Goal: Task Accomplishment & Management: Use online tool/utility

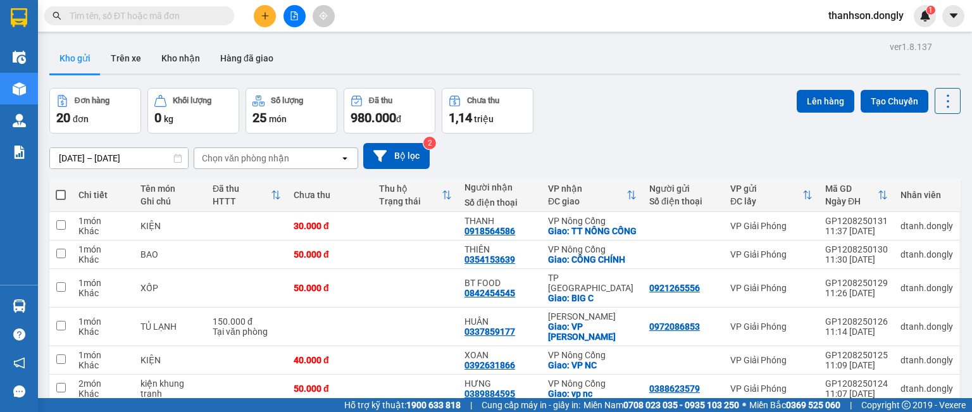
click at [265, 16] on icon "plus" at bounding box center [265, 15] width 1 height 7
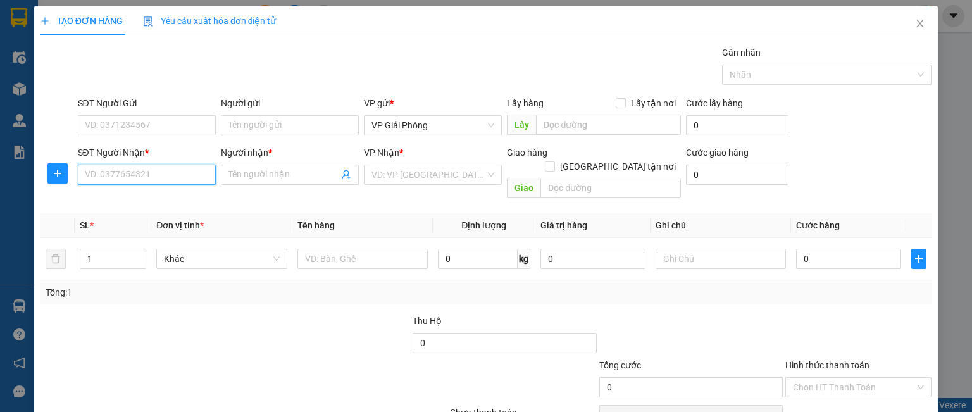
click at [159, 177] on input "SĐT Người Nhận *" at bounding box center [147, 175] width 138 height 20
type input "0392781363"
click at [117, 196] on div "0392781363 - THUỶ" at bounding box center [145, 199] width 122 height 14
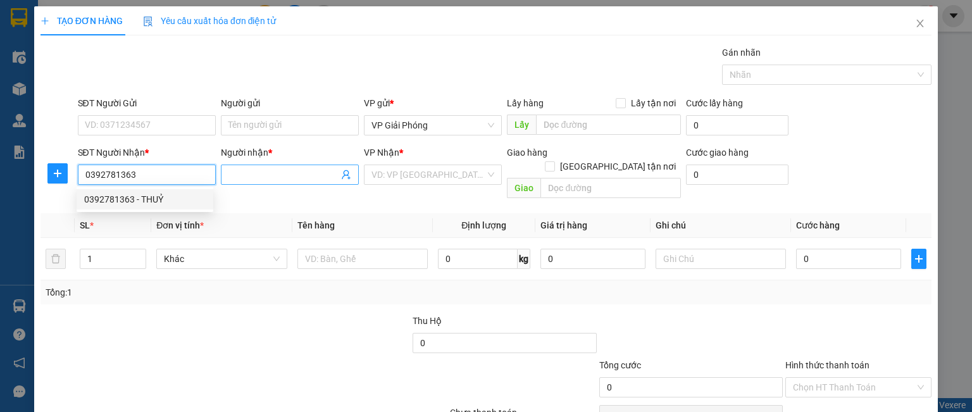
type input "THUỶ"
checkbox input "true"
type input "VP [GEOGRAPHIC_DATA]"
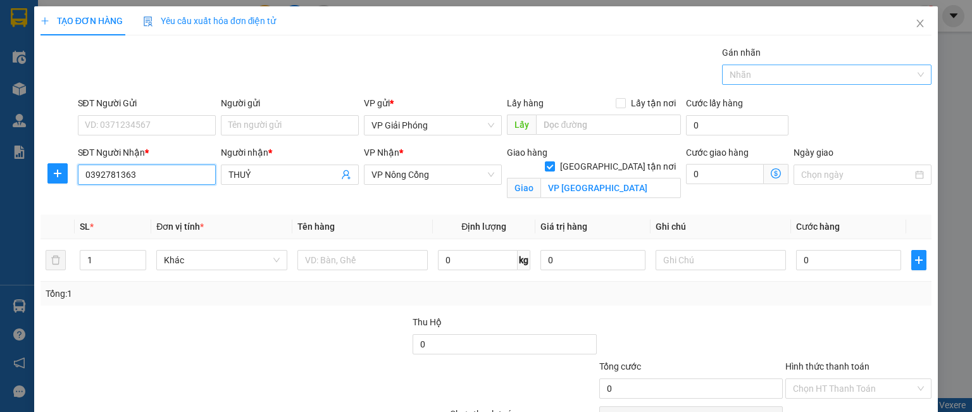
drag, startPoint x: 733, startPoint y: 73, endPoint x: 737, endPoint y: 79, distance: 7.4
click at [734, 73] on div at bounding box center [820, 74] width 191 height 15
type input "0392781363"
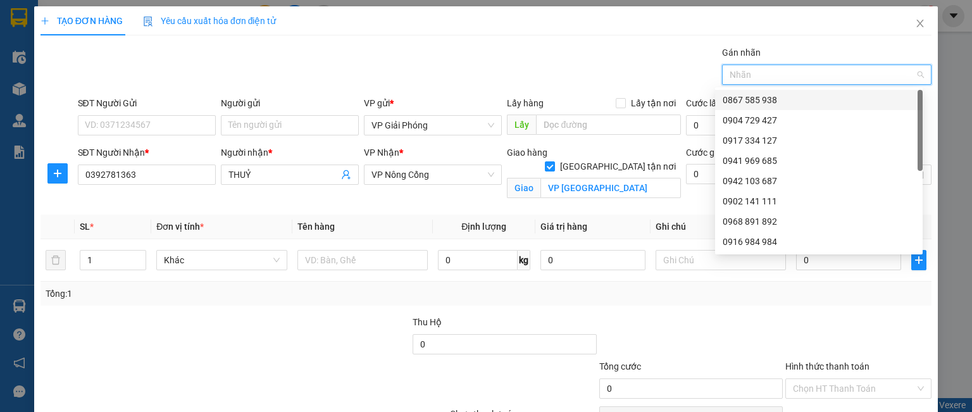
click at [737, 100] on div "0867 585 938" at bounding box center [819, 100] width 192 height 14
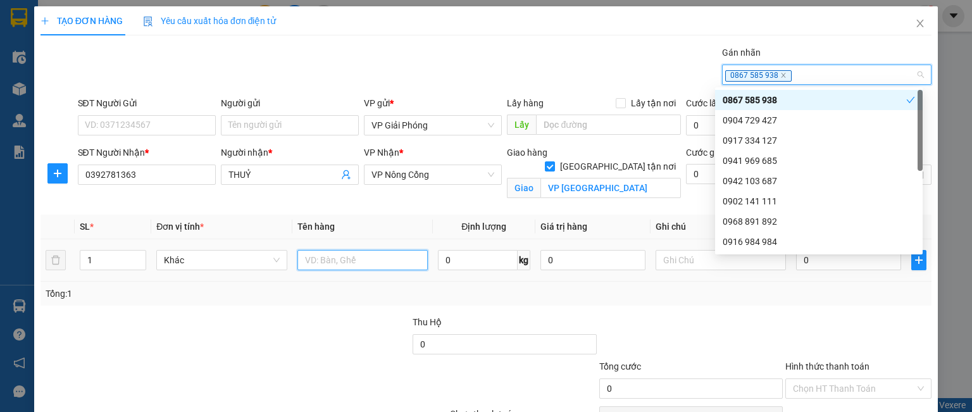
click at [306, 261] on input "text" at bounding box center [362, 260] width 130 height 20
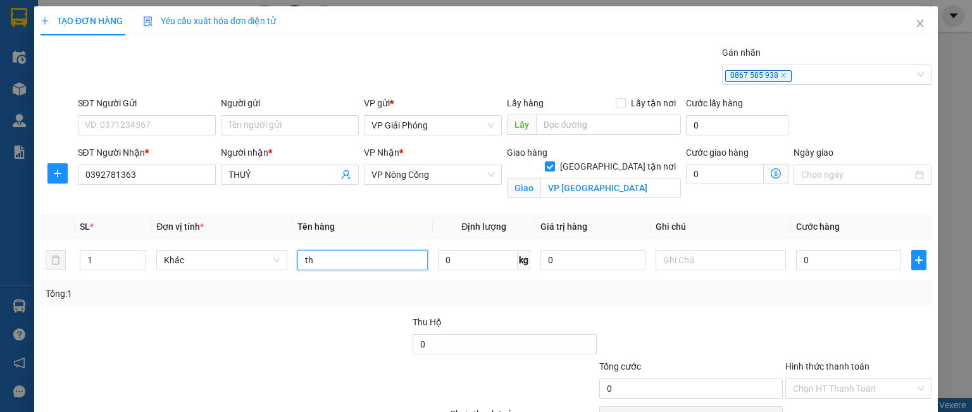
type input "t"
type input "THÙNG"
click at [813, 256] on input "0" at bounding box center [848, 260] width 105 height 20
type input "5"
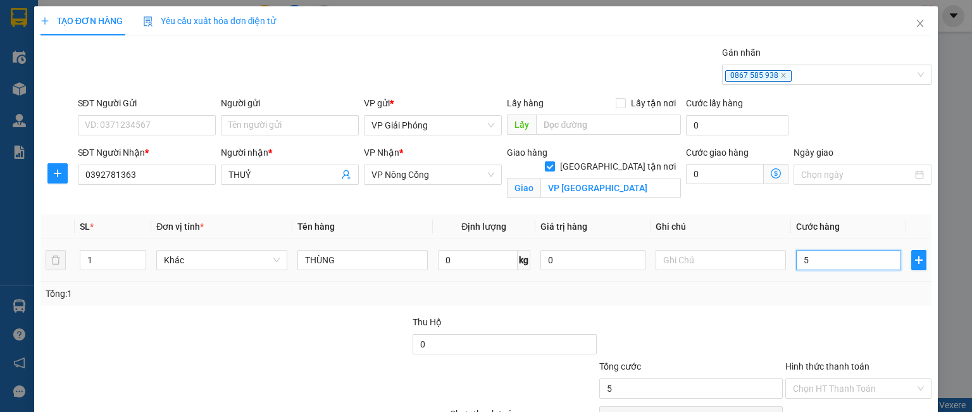
type input "5"
type input "50"
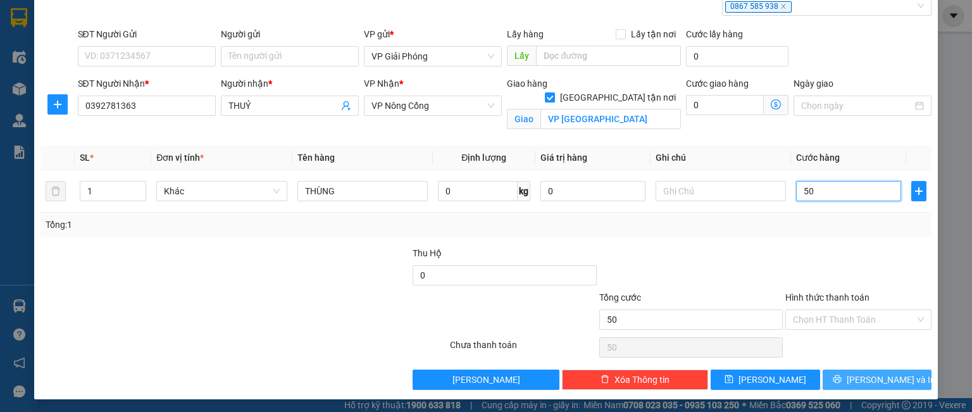
scroll to position [70, 0]
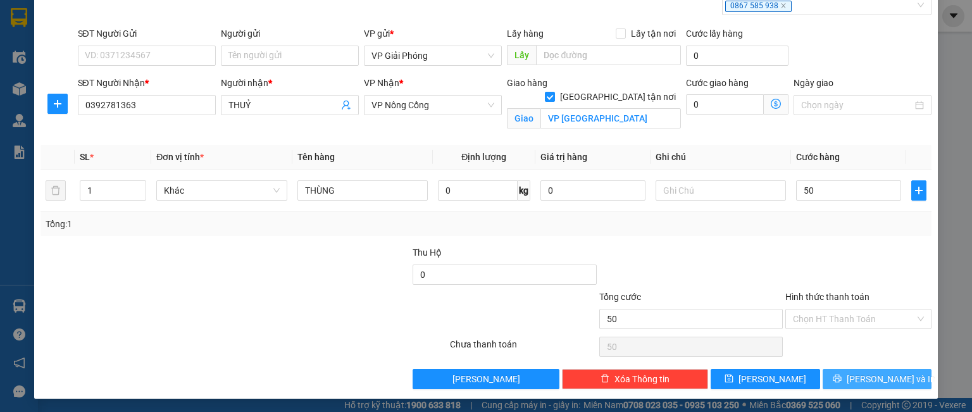
type input "50.000"
click at [855, 377] on button "[PERSON_NAME] và In" at bounding box center [877, 379] width 109 height 20
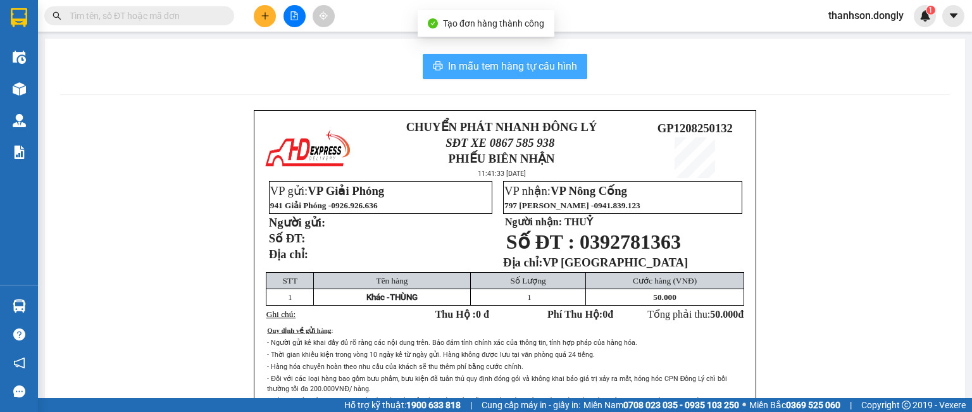
click at [510, 63] on span "In mẫu tem hàng tự cấu hình" at bounding box center [512, 66] width 129 height 16
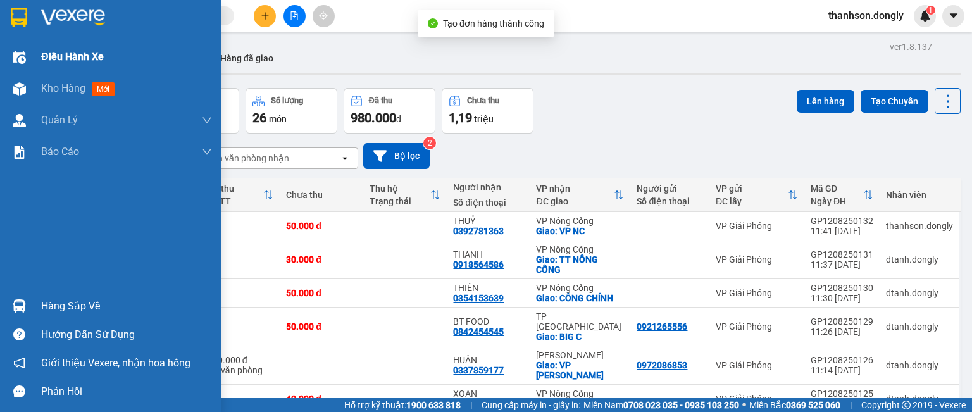
drag, startPoint x: 51, startPoint y: 60, endPoint x: 113, endPoint y: 59, distance: 62.0
click at [51, 60] on span "Điều hành xe" at bounding box center [72, 57] width 63 height 16
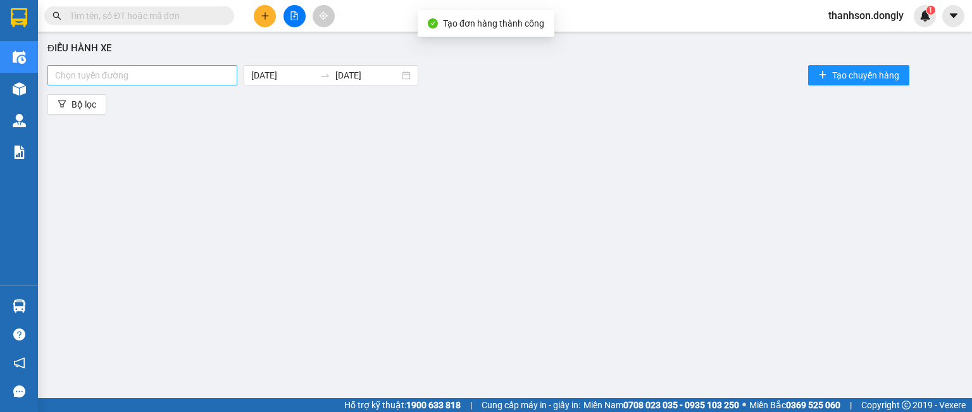
click at [172, 75] on div at bounding box center [143, 75] width 184 height 15
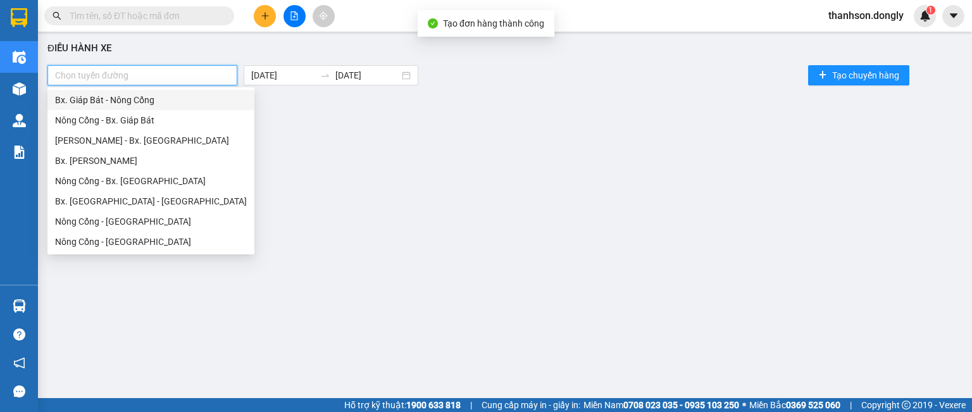
click at [166, 108] on div "Bx. Giáp Bát - Nông Cống" at bounding box center [150, 100] width 207 height 20
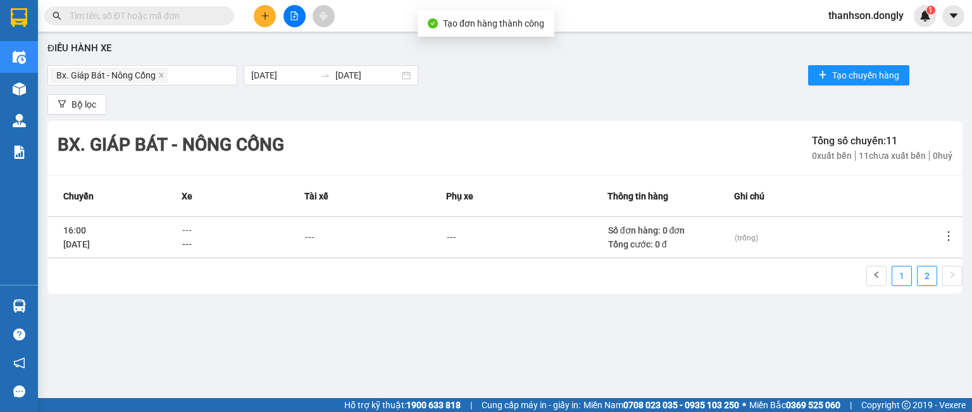
click at [892, 278] on link "1" at bounding box center [901, 275] width 19 height 19
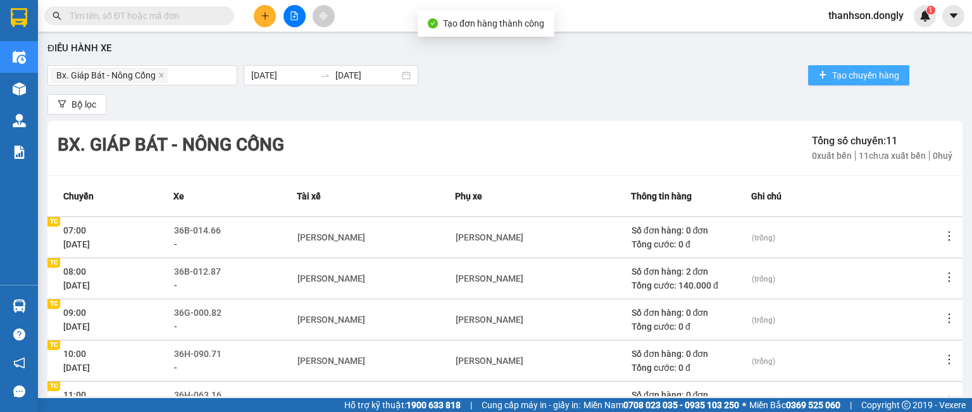
click at [835, 73] on span "Tạo chuyến hàng" at bounding box center [865, 75] width 67 height 14
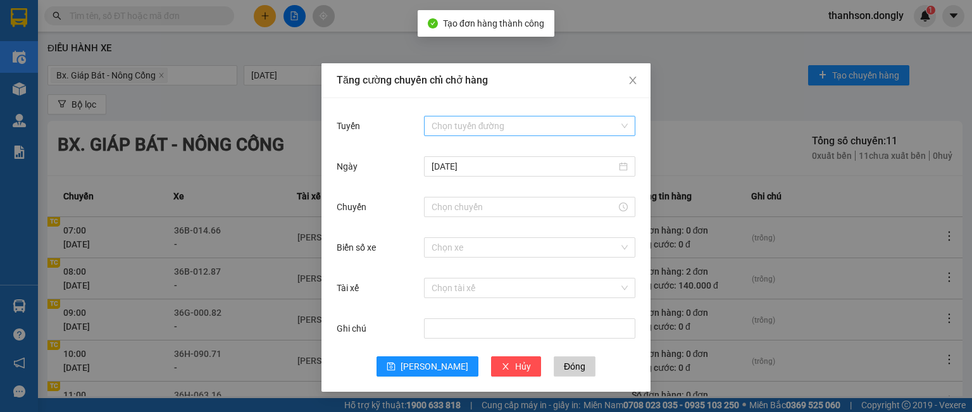
click at [468, 133] on input "Tuyến" at bounding box center [525, 125] width 187 height 19
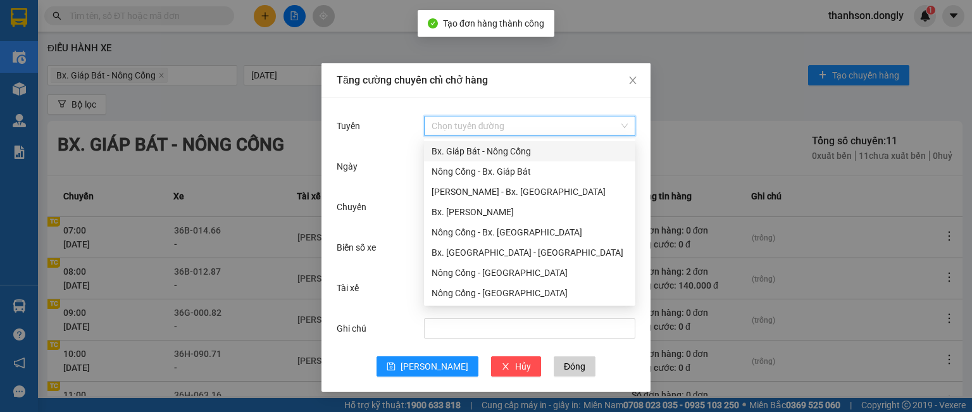
click at [461, 154] on div "Bx. Giáp Bát - Nông Cống" at bounding box center [530, 151] width 196 height 14
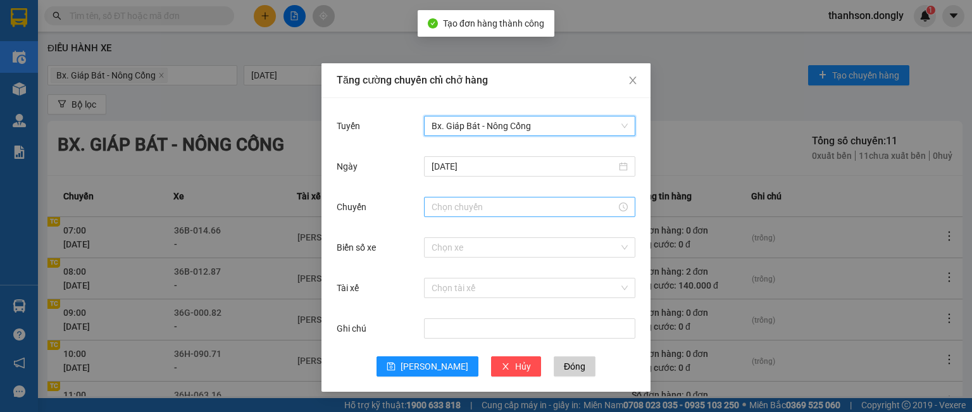
click at [465, 204] on input "Chuyến" at bounding box center [524, 207] width 185 height 14
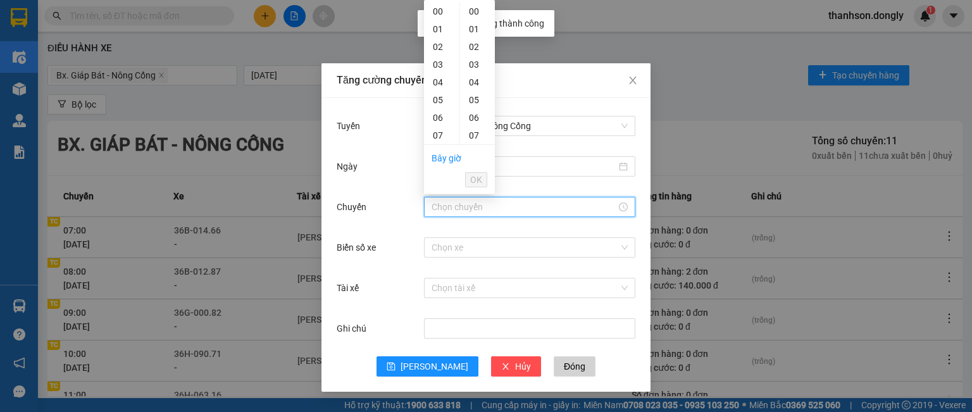
click at [439, 251] on div "14" at bounding box center [441, 260] width 35 height 18
type input "14:40"
click at [475, 175] on span "OK" at bounding box center [476, 180] width 12 height 14
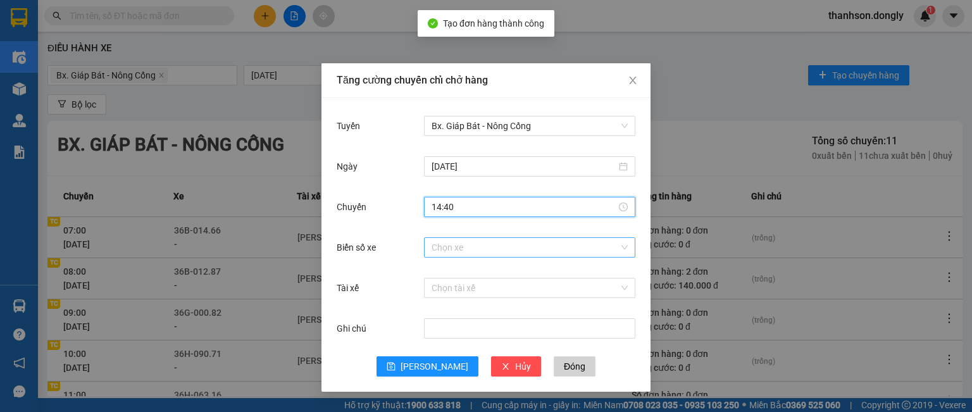
click at [459, 247] on input "Biển số xe" at bounding box center [525, 247] width 187 height 19
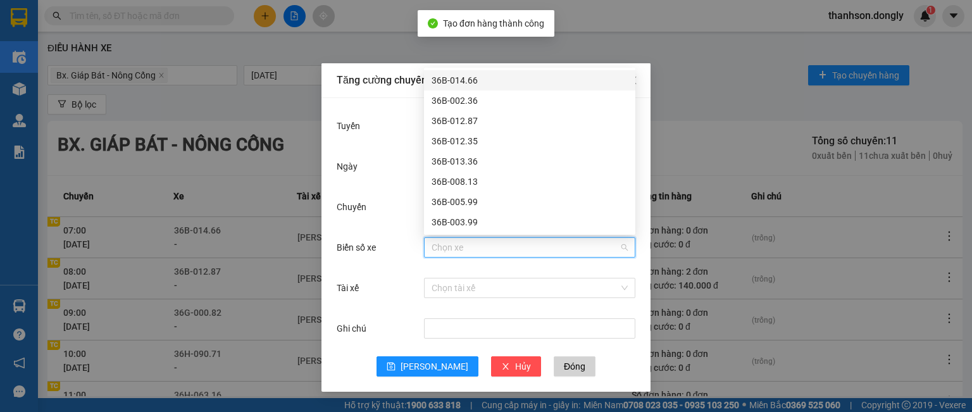
click at [472, 82] on div "36B-014.66" at bounding box center [530, 80] width 196 height 14
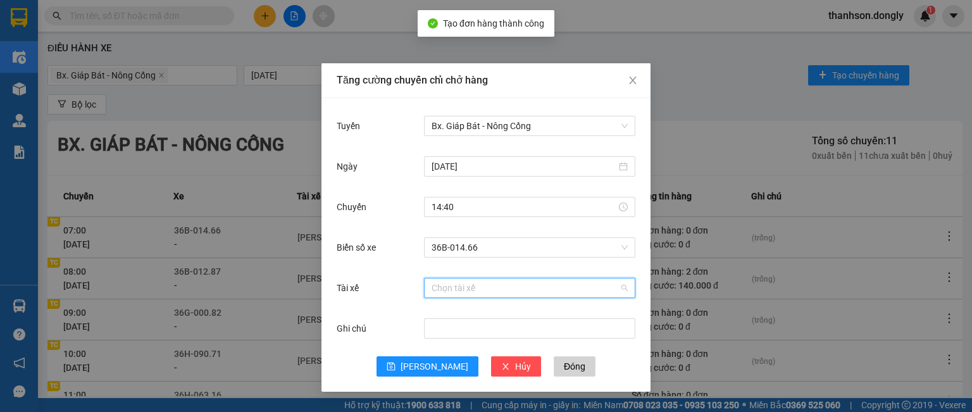
click at [458, 290] on input "Tài xế" at bounding box center [525, 287] width 187 height 19
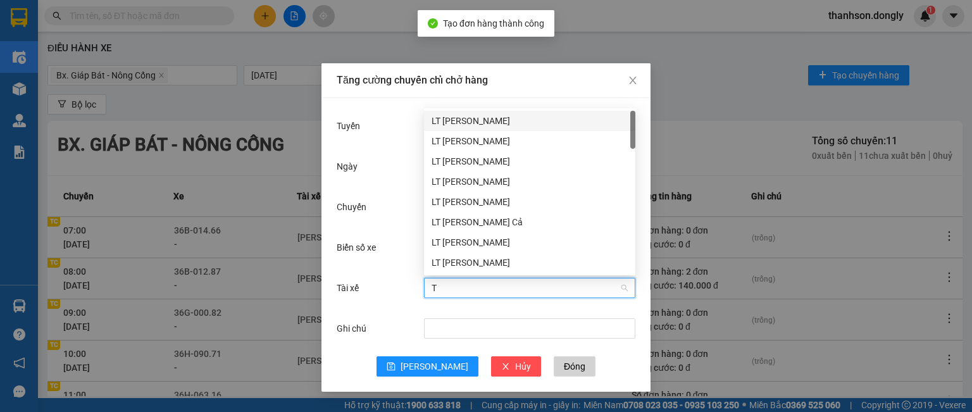
type input "TE"
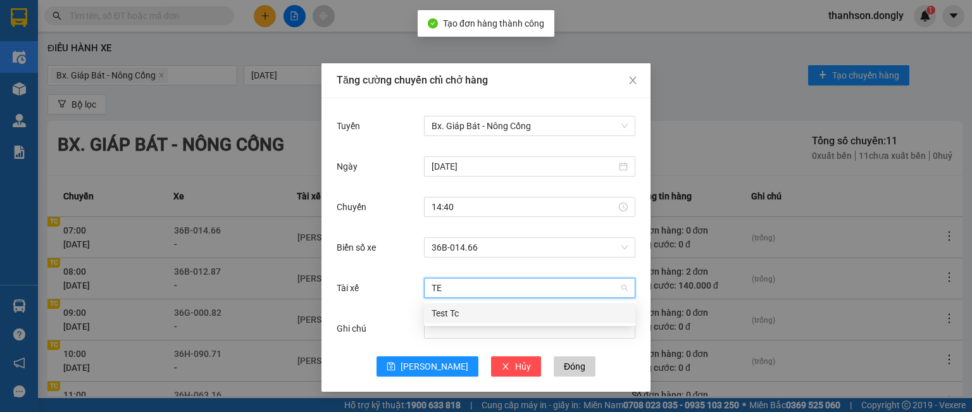
click at [448, 313] on div "Test Tc" at bounding box center [530, 313] width 196 height 14
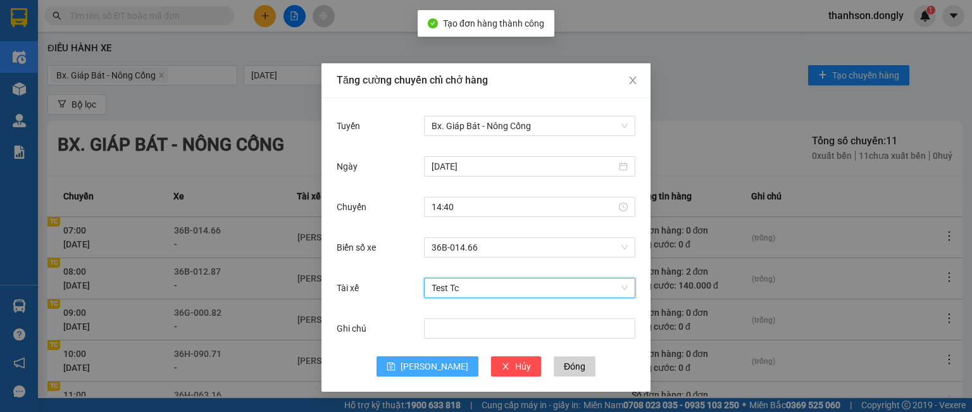
click at [433, 366] on span "[PERSON_NAME]" at bounding box center [435, 366] width 68 height 14
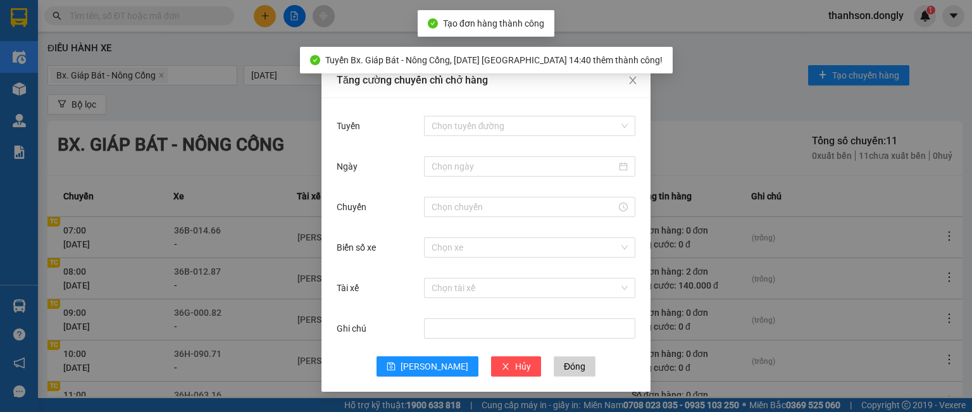
click at [278, 121] on div "Tăng cường chuyến chỉ chở hàng Tuyến Chọn tuyến đường Ngày Chuyến Biển số xe Ch…" at bounding box center [486, 206] width 972 height 412
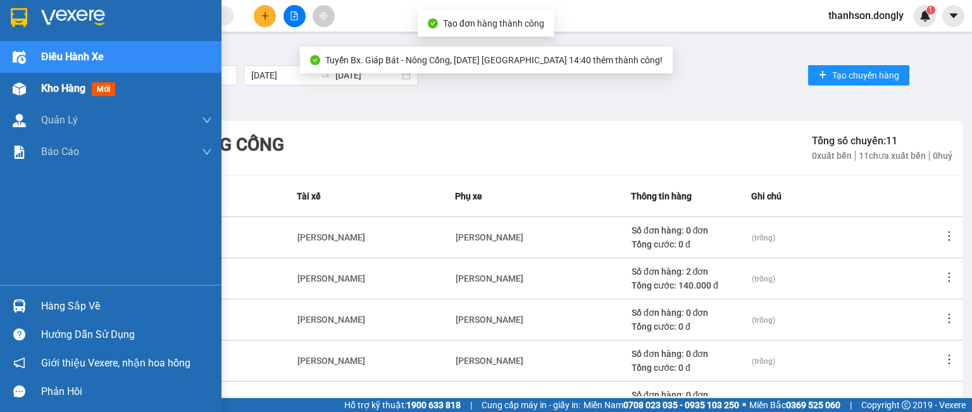
click at [58, 94] on span "Kho hàng" at bounding box center [63, 88] width 44 height 12
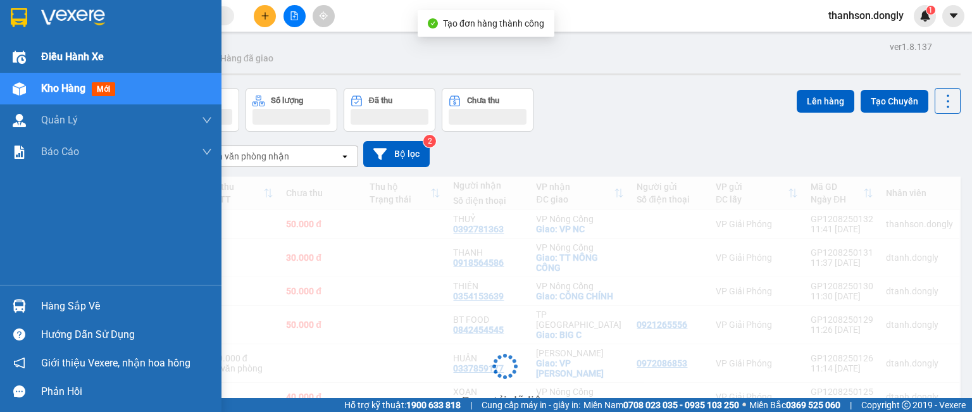
click at [74, 51] on span "Điều hành xe" at bounding box center [72, 57] width 63 height 16
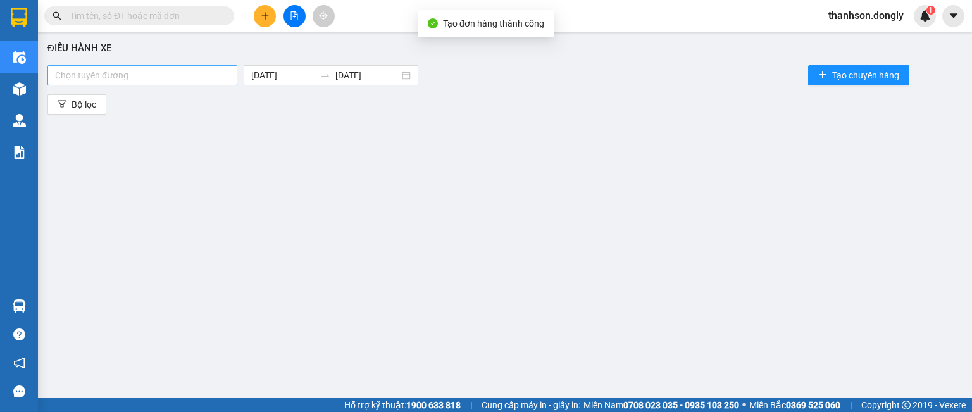
click at [144, 78] on div at bounding box center [143, 75] width 184 height 15
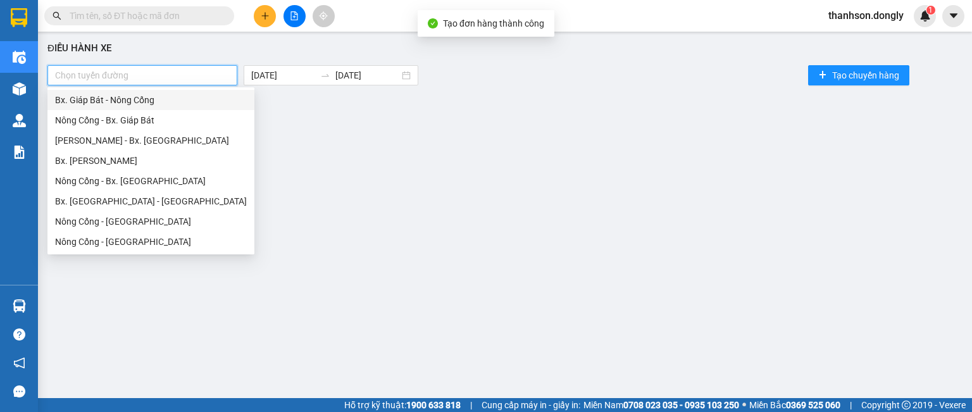
click at [147, 106] on div "Bx. Giáp Bát - Nông Cống" at bounding box center [151, 100] width 192 height 14
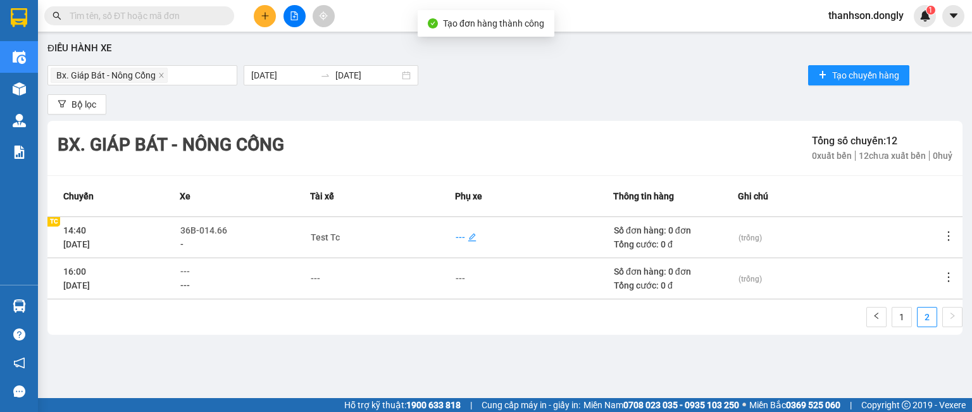
click at [456, 233] on div "---" at bounding box center [460, 237] width 9 height 14
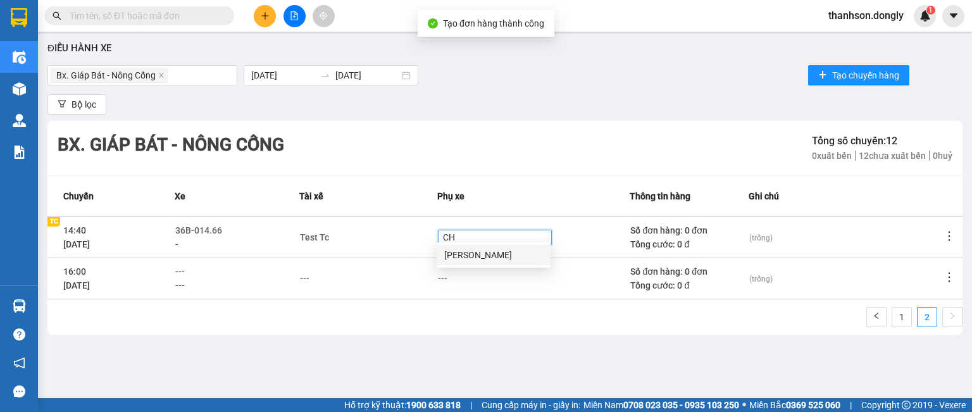
type input "CHI"
click at [494, 256] on div "[PERSON_NAME]" at bounding box center [493, 255] width 99 height 14
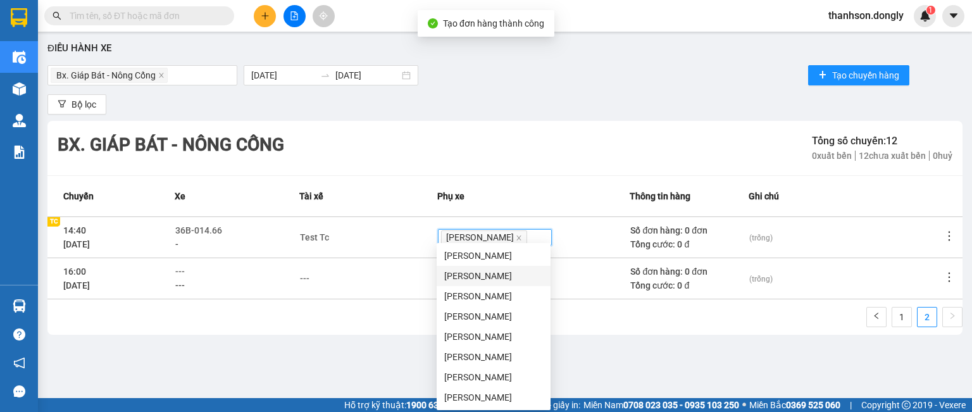
click at [377, 319] on div "1 2" at bounding box center [504, 321] width 915 height 28
